Goal: Task Accomplishment & Management: Use online tool/utility

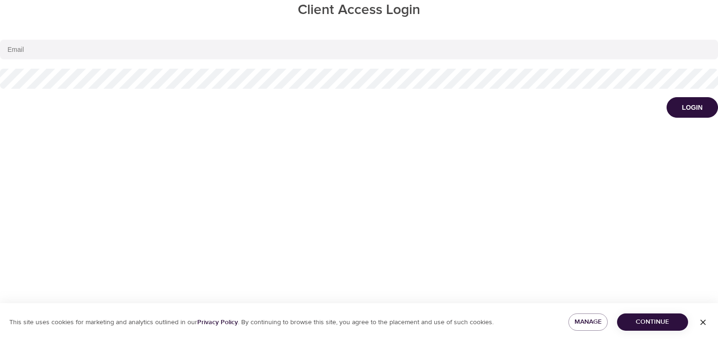
click at [61, 41] on input "email" at bounding box center [359, 50] width 718 height 20
type input "[PERSON_NAME][EMAIL_ADDRESS][DOMAIN_NAME]"
click at [667, 97] on button "Login" at bounding box center [692, 107] width 51 height 21
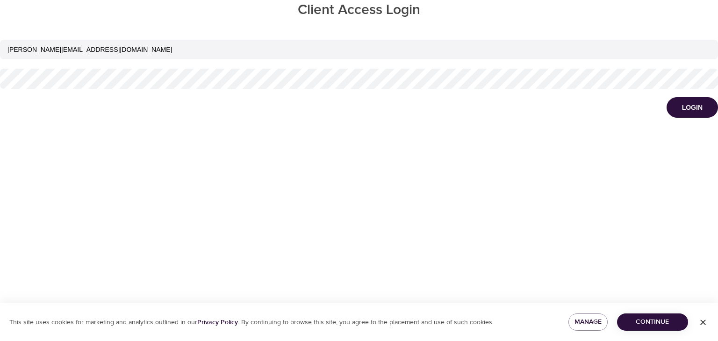
click at [667, 97] on button "Login" at bounding box center [692, 107] width 51 height 21
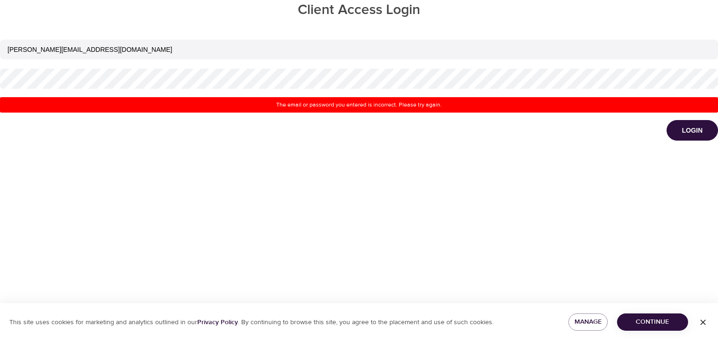
click at [103, 47] on input "[PERSON_NAME][EMAIL_ADDRESS][DOMAIN_NAME]" at bounding box center [359, 50] width 718 height 20
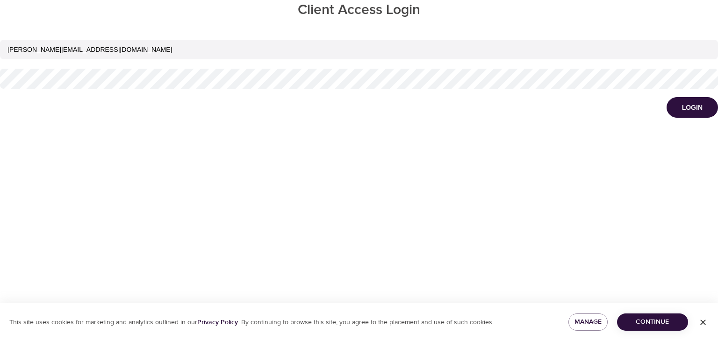
click at [667, 97] on button "Login" at bounding box center [692, 107] width 51 height 21
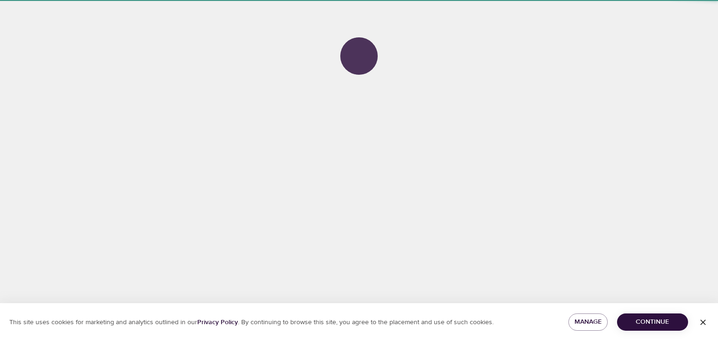
select select "815"
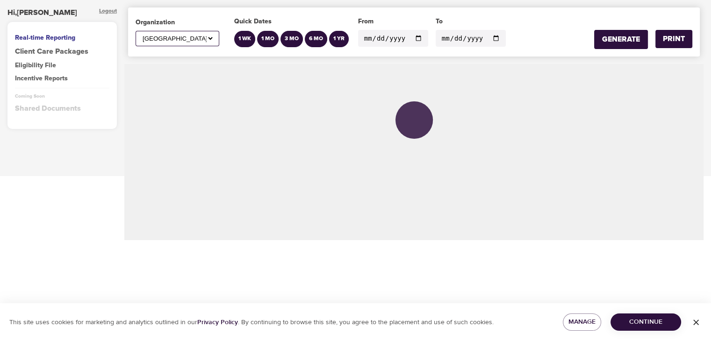
click at [50, 61] on div "Eligibility File" at bounding box center [62, 65] width 94 height 9
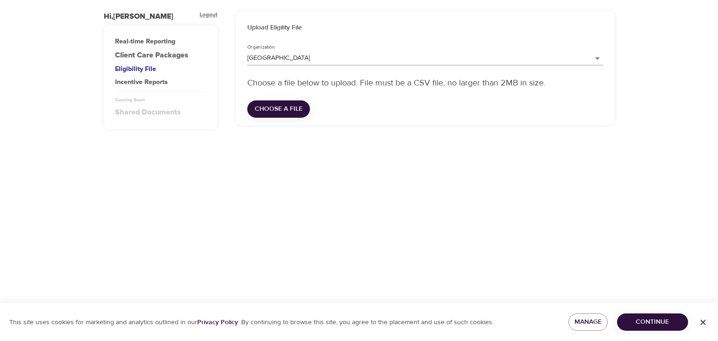
click at [284, 104] on span "Choose a file" at bounding box center [279, 109] width 48 height 12
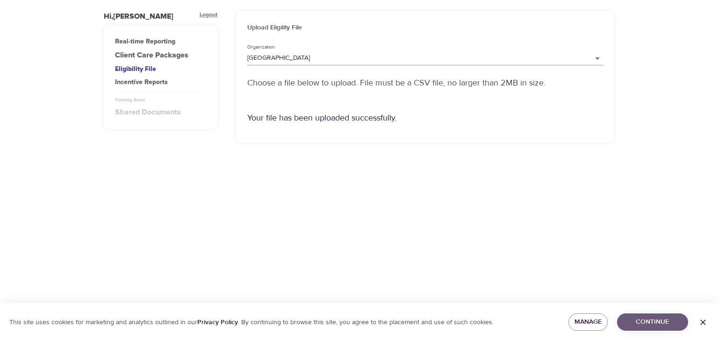
click at [636, 318] on span "Continue" at bounding box center [653, 322] width 56 height 12
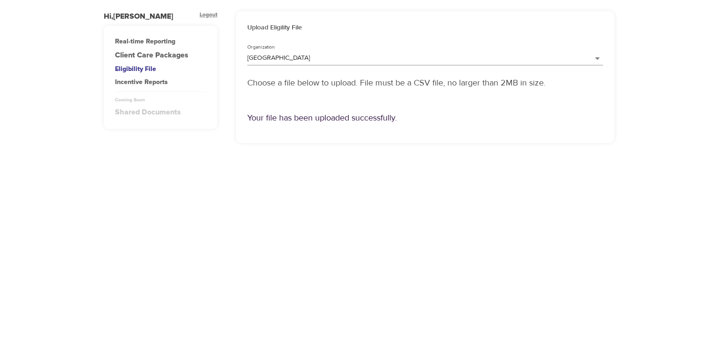
click at [157, 39] on div "Real-time Reporting" at bounding box center [160, 41] width 91 height 9
select select "815"
